Goal: Transaction & Acquisition: Purchase product/service

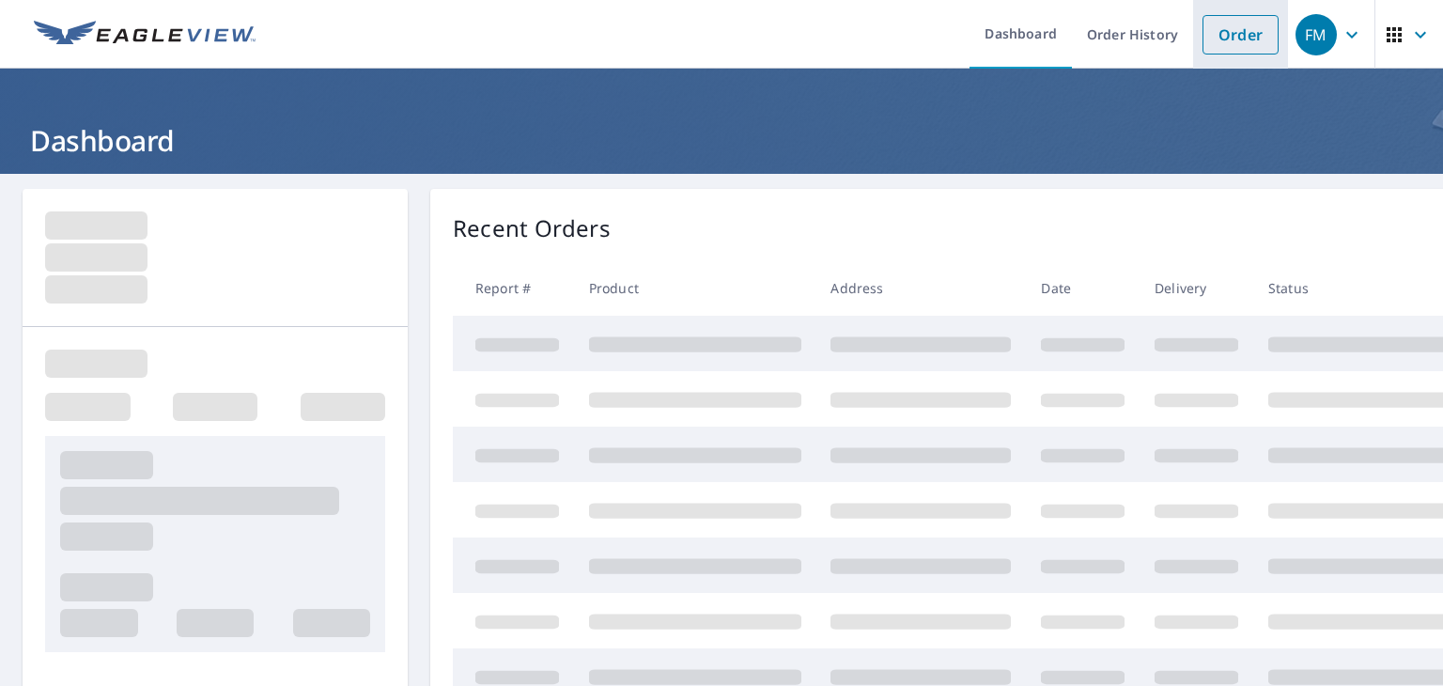
click at [1213, 36] on link "Order" at bounding box center [1240, 34] width 76 height 39
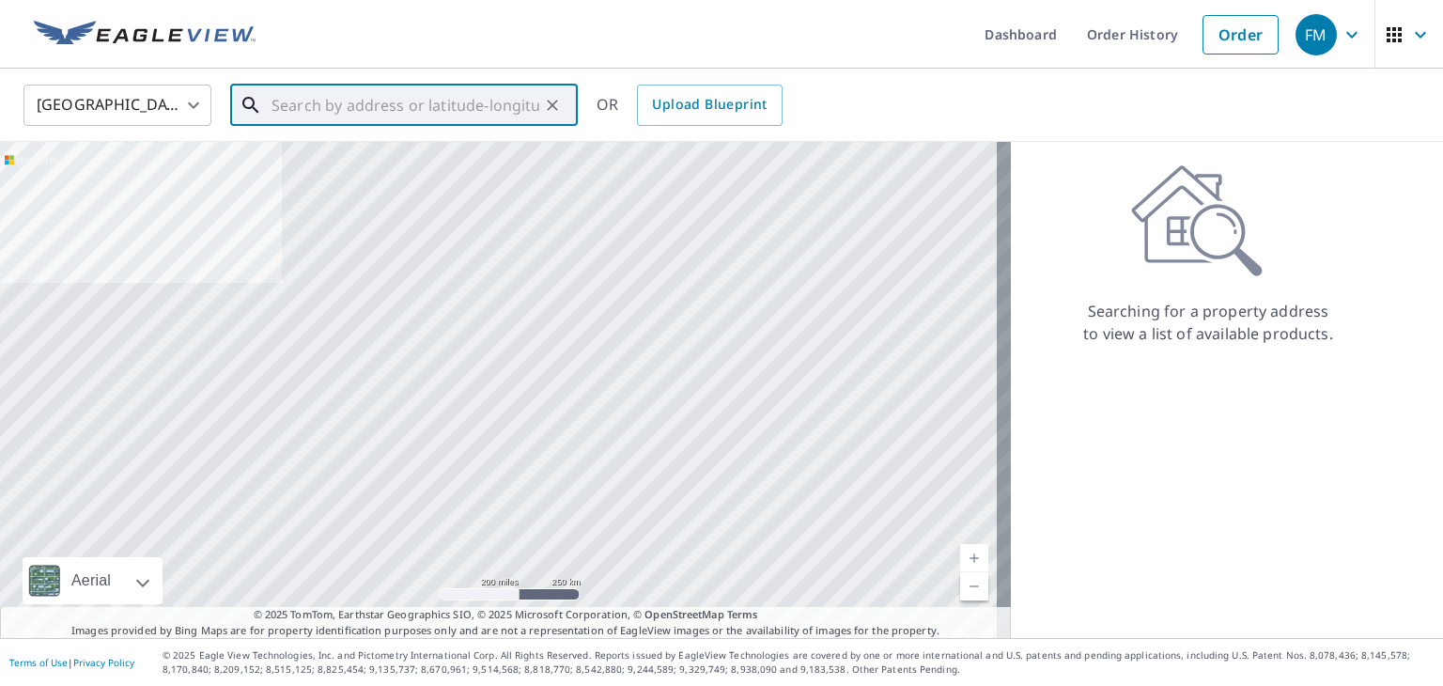
paste input "[STREET_ADDRESS][PERSON_NAME]"
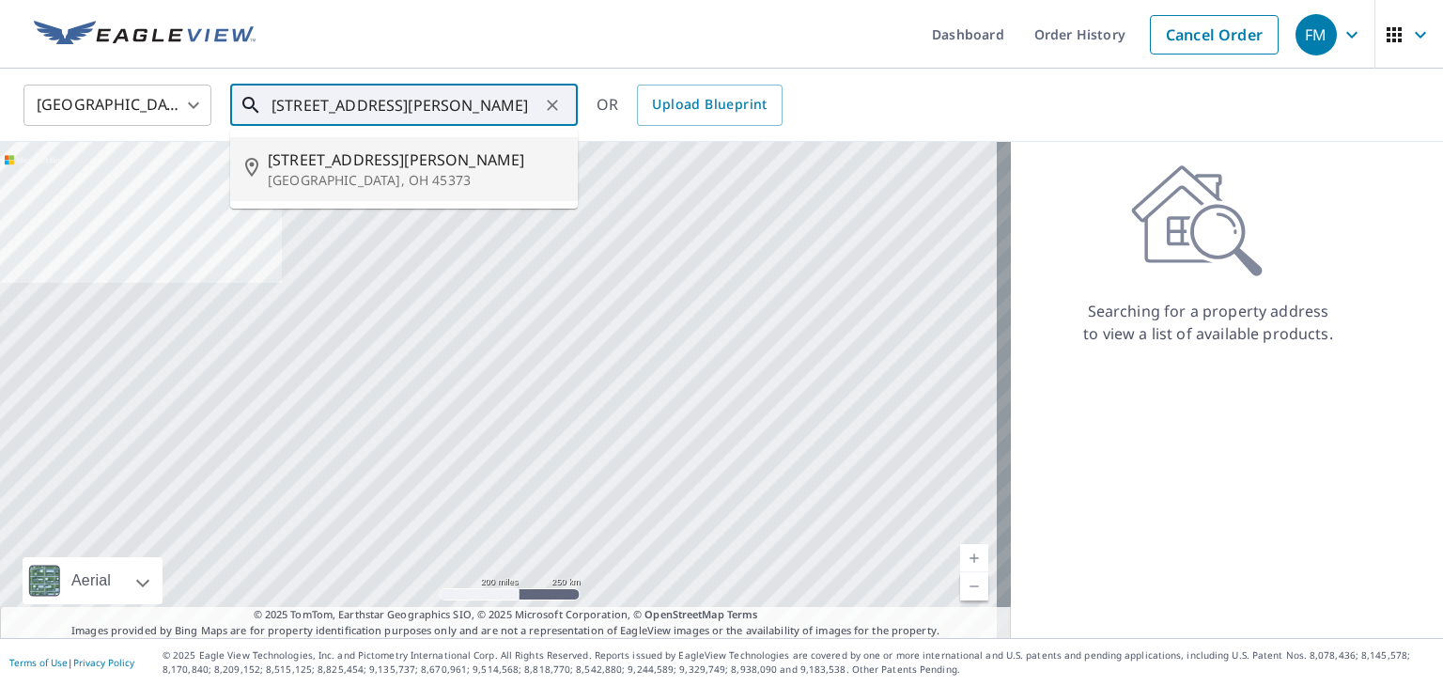
click at [469, 148] on span "[STREET_ADDRESS][PERSON_NAME]" at bounding box center [415, 159] width 295 height 23
type input "[STREET_ADDRESS][PERSON_NAME]"
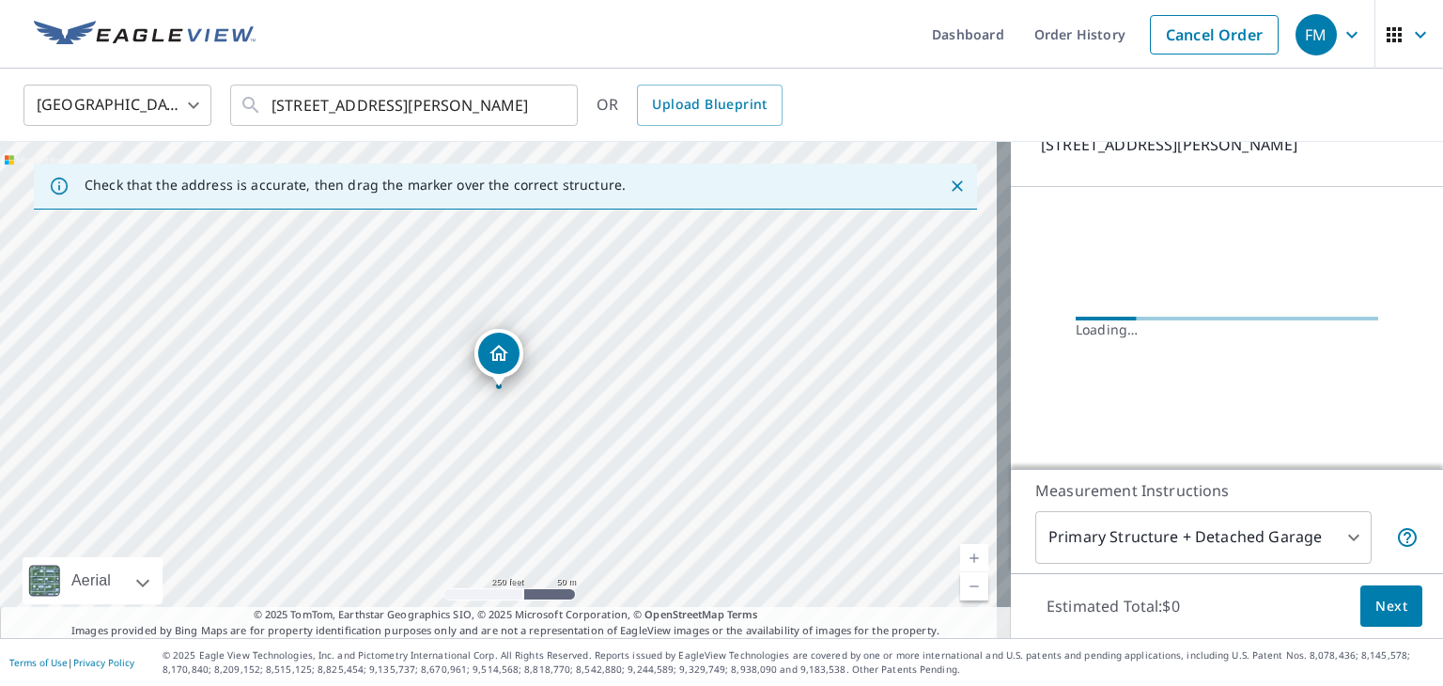
scroll to position [111, 0]
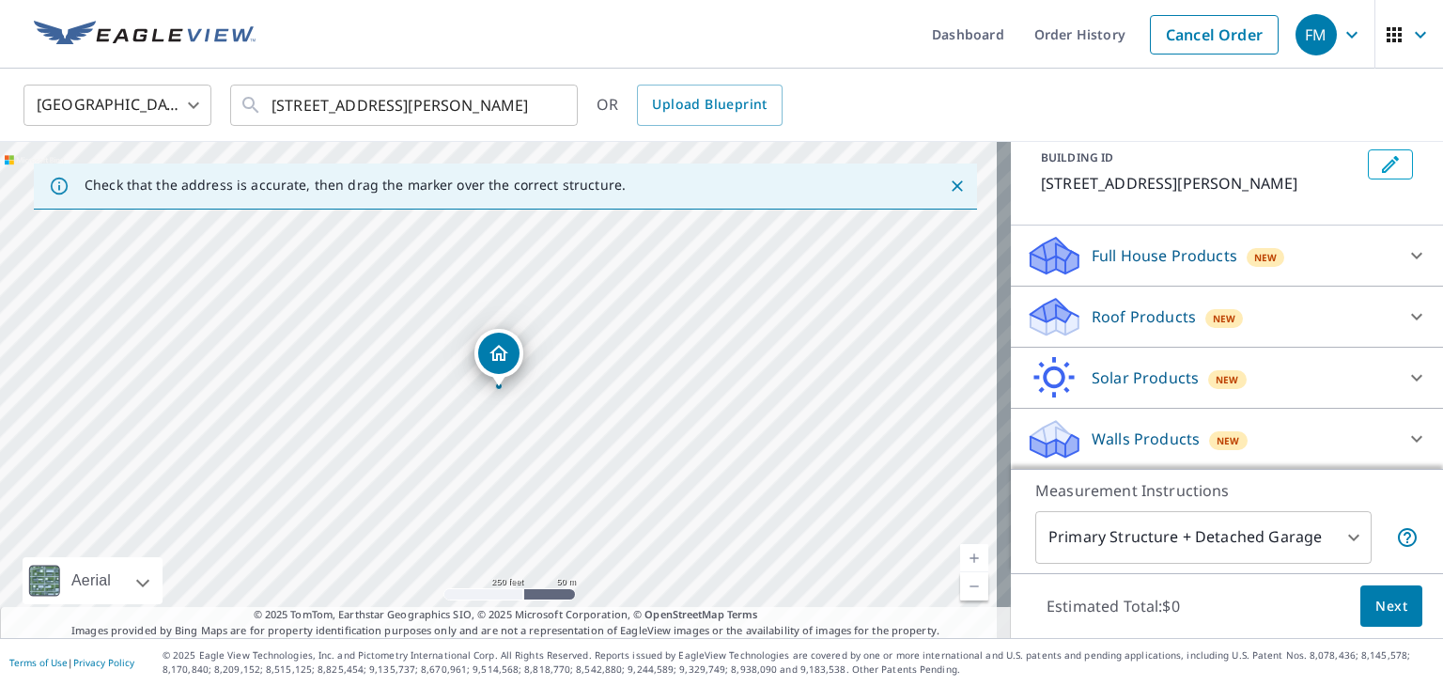
click at [1328, 257] on div "Full House Products New" at bounding box center [1210, 256] width 368 height 44
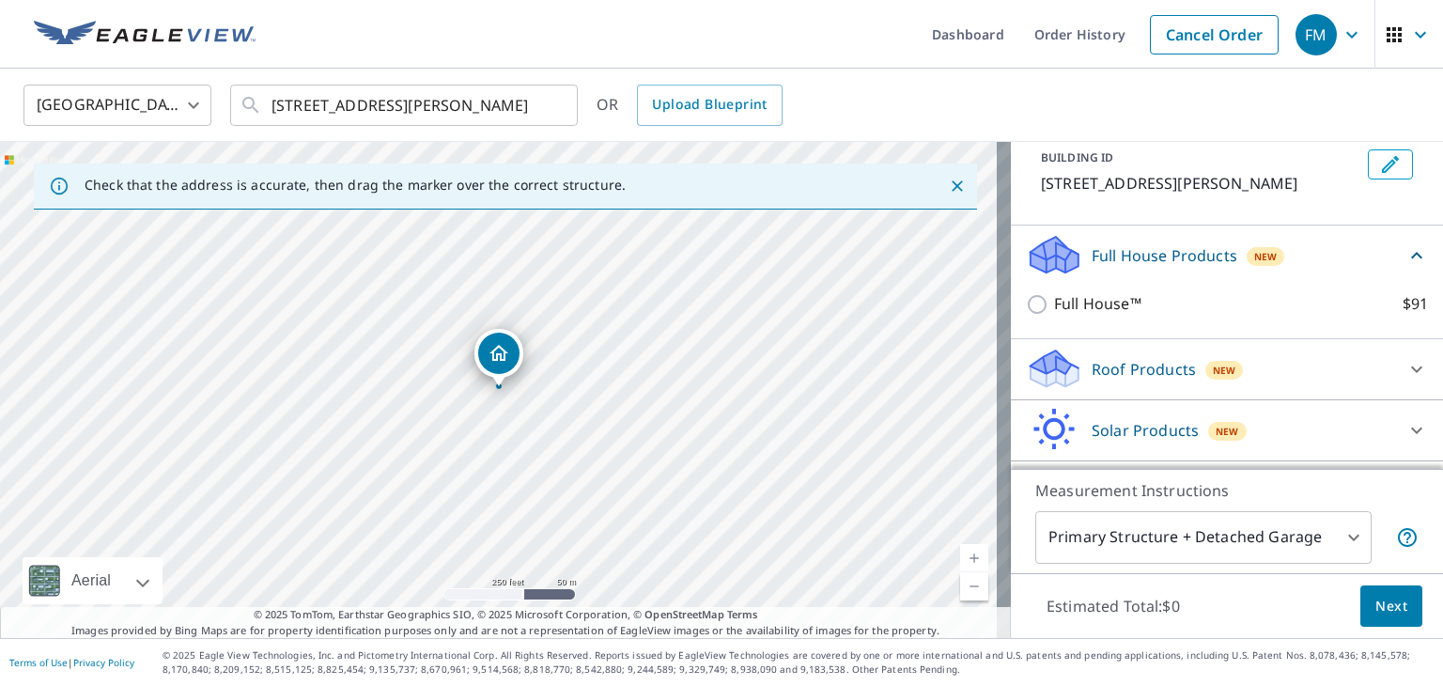
click at [1328, 257] on div "Full House Products New" at bounding box center [1215, 255] width 379 height 44
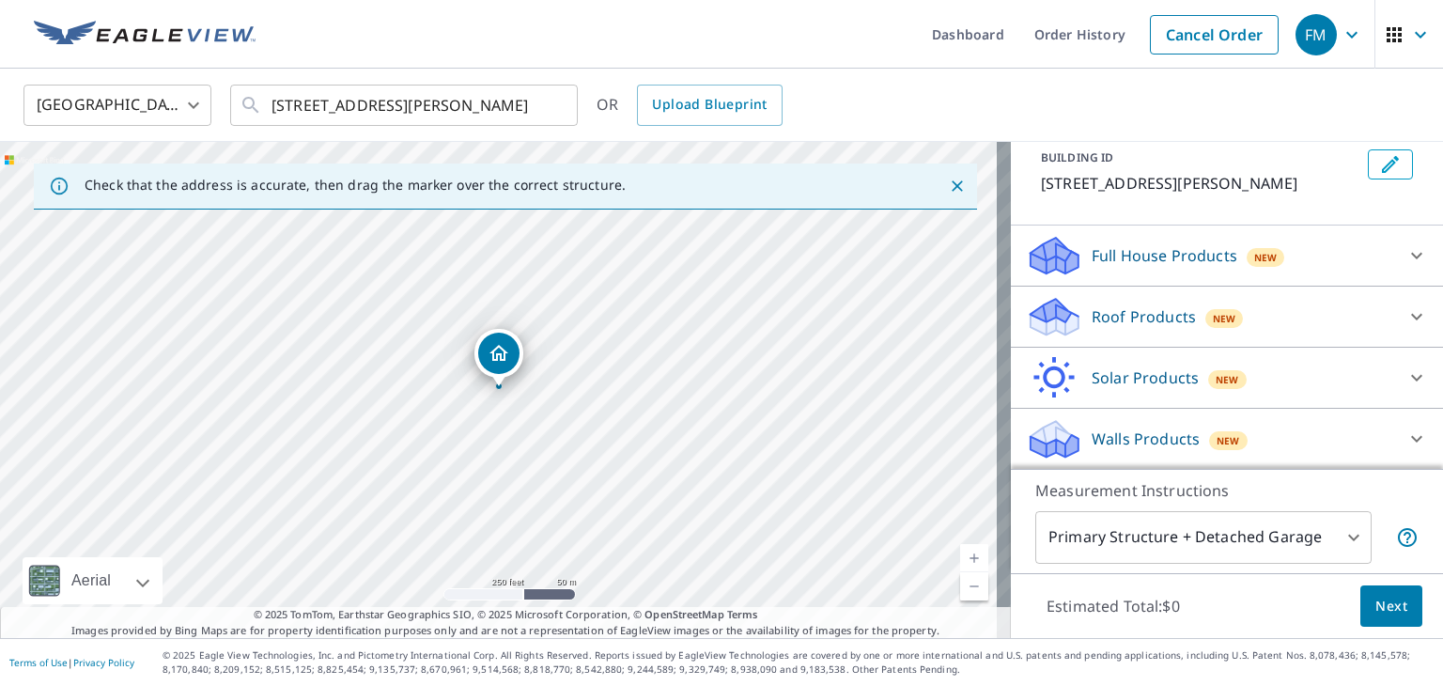
click at [1263, 299] on div "Roof Products New" at bounding box center [1210, 317] width 368 height 44
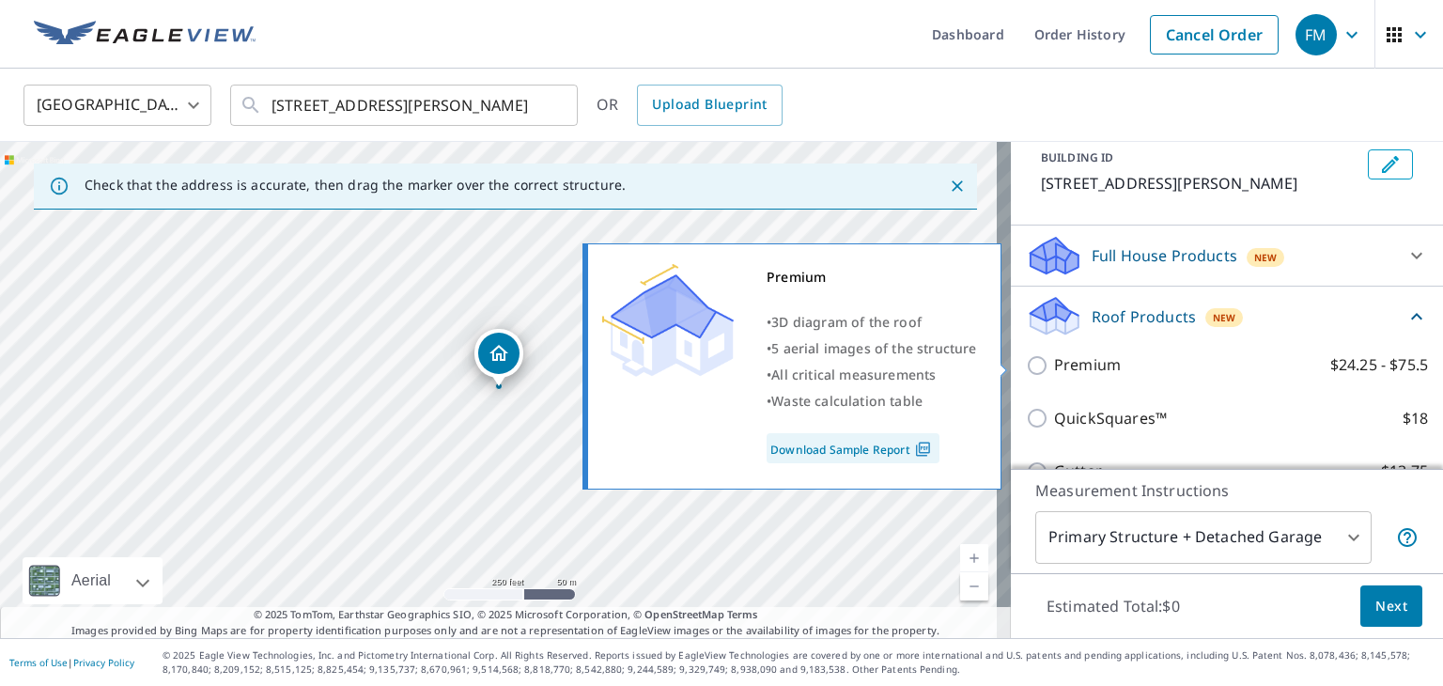
click at [1026, 362] on input "Premium $24.25 - $75.5" at bounding box center [1040, 365] width 28 height 23
checkbox input "true"
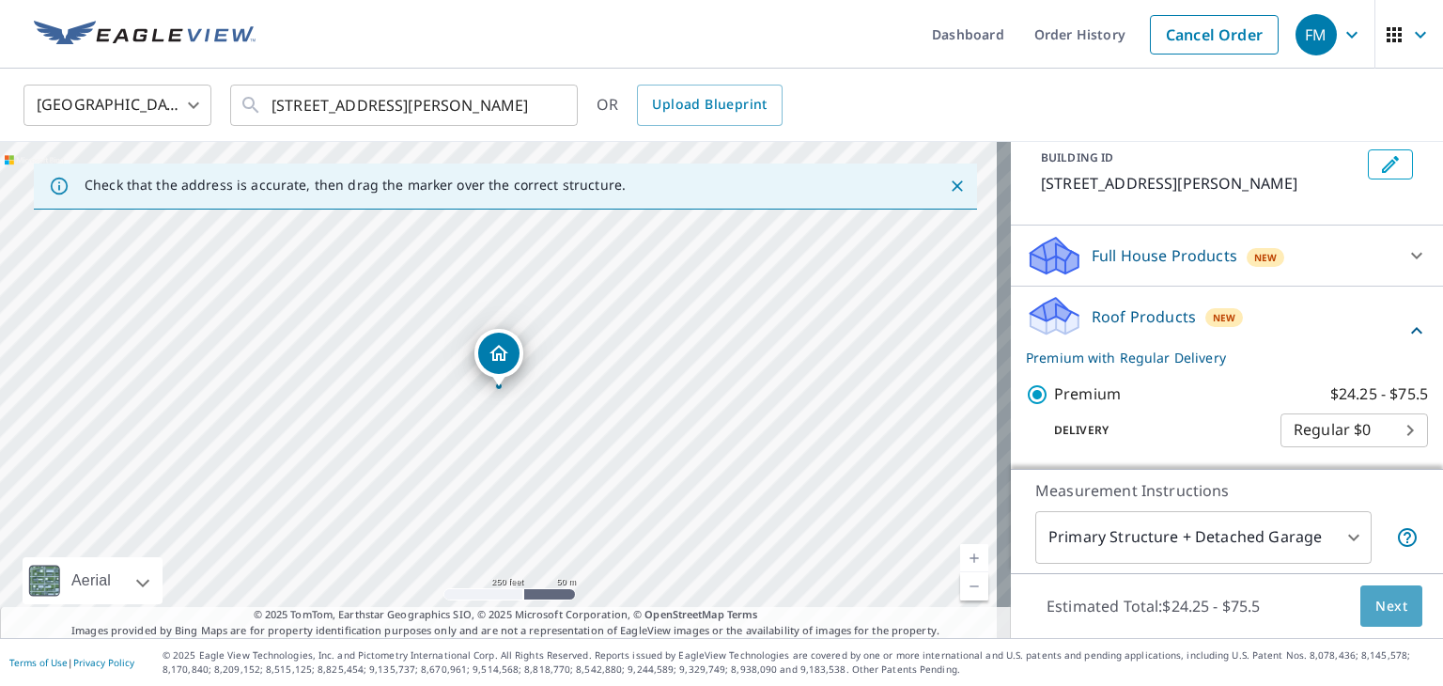
click at [1376, 605] on span "Next" at bounding box center [1391, 606] width 32 height 23
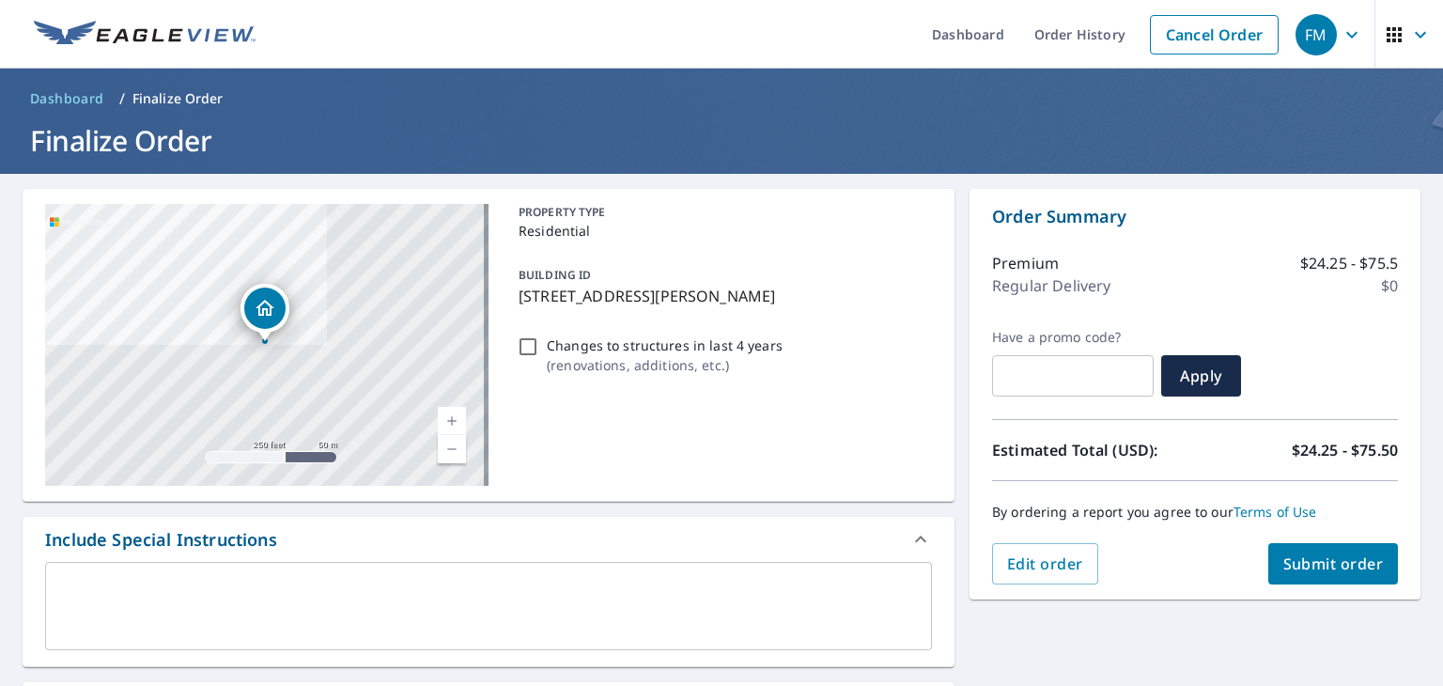
click at [1326, 582] on button "Submit order" at bounding box center [1333, 563] width 131 height 41
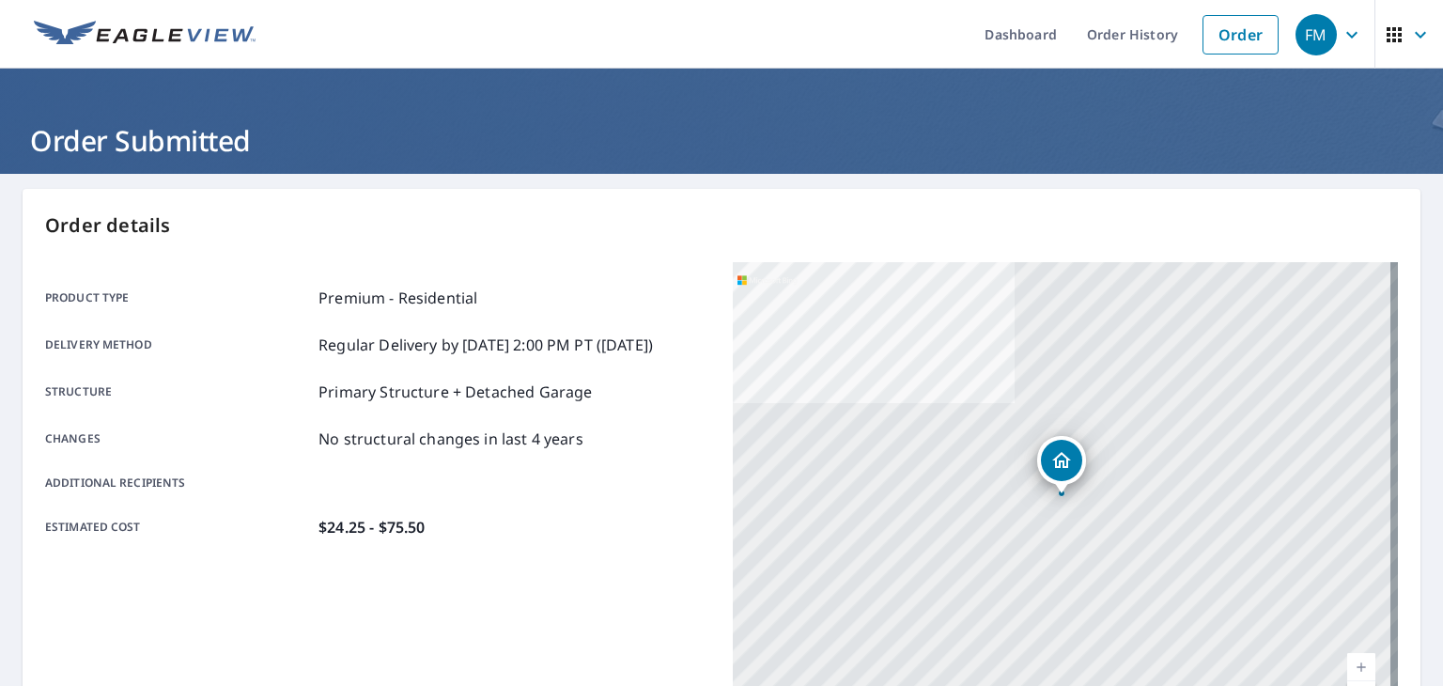
click at [1326, 582] on div "[STREET_ADDRESS][PERSON_NAME]" at bounding box center [1065, 497] width 665 height 470
